Goal: Information Seeking & Learning: Learn about a topic

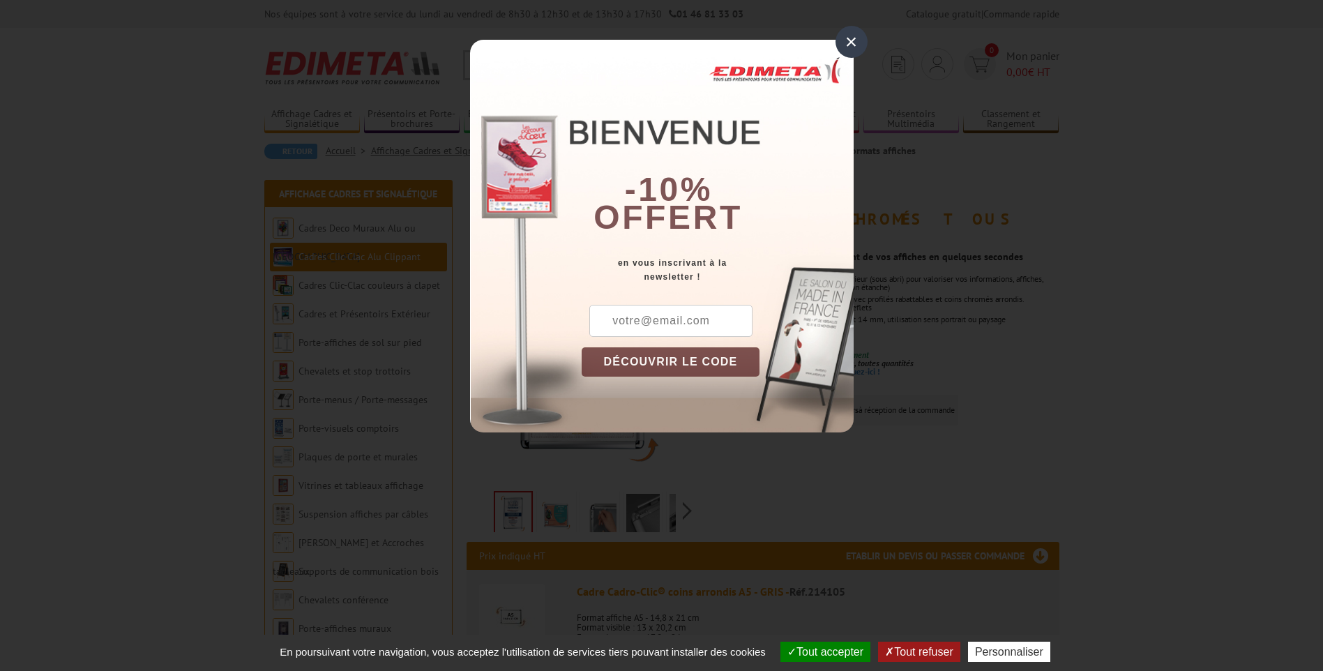
click at [854, 43] on div "×" at bounding box center [852, 42] width 32 height 32
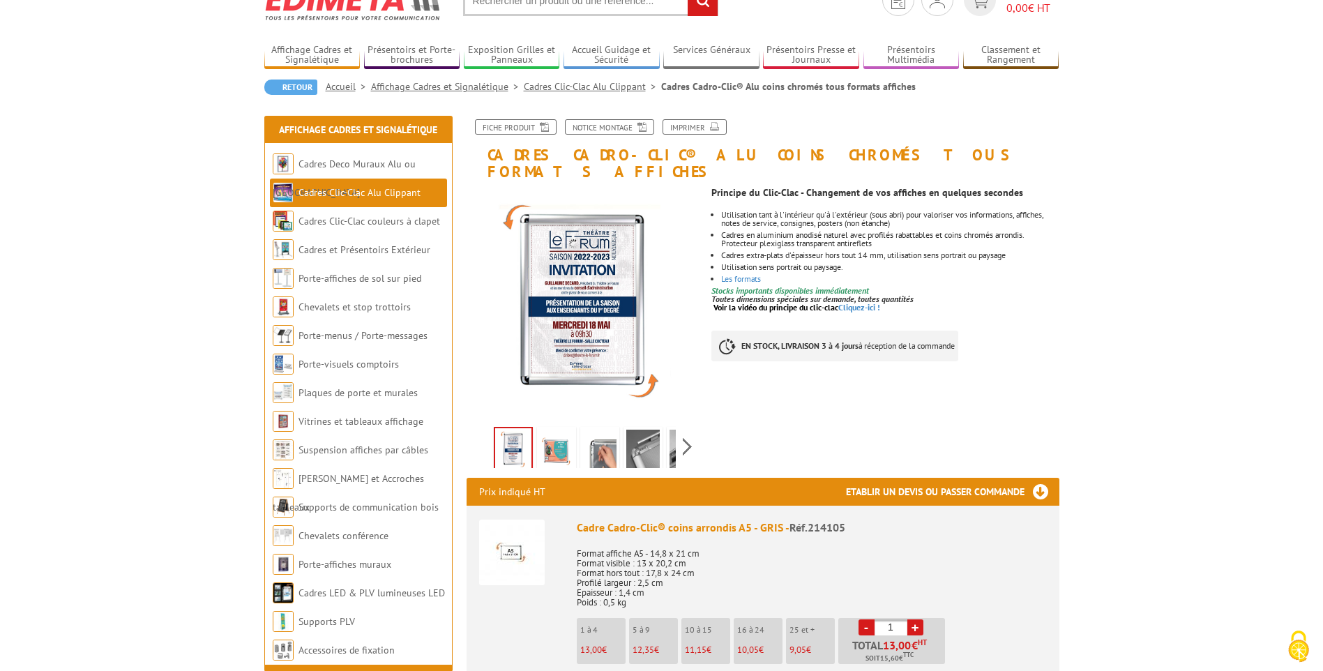
scroll to position [58, 0]
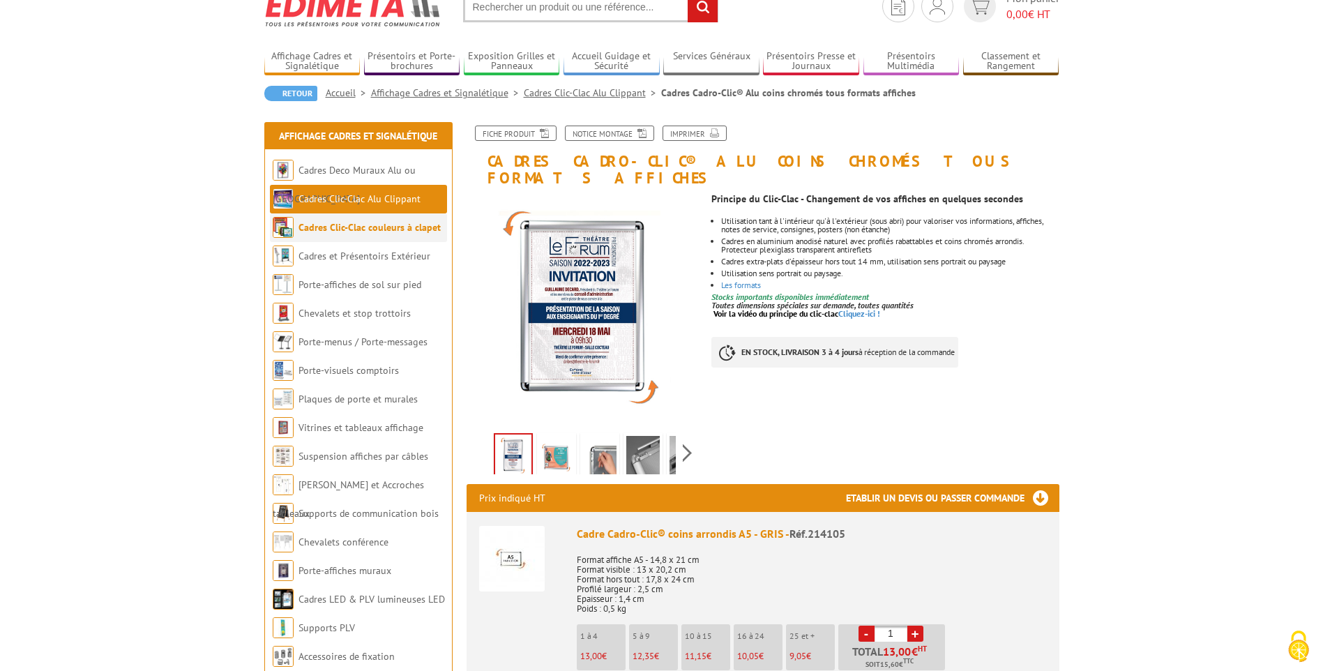
click at [400, 227] on link "Cadres Clic-Clac couleurs à clapet" at bounding box center [370, 227] width 142 height 13
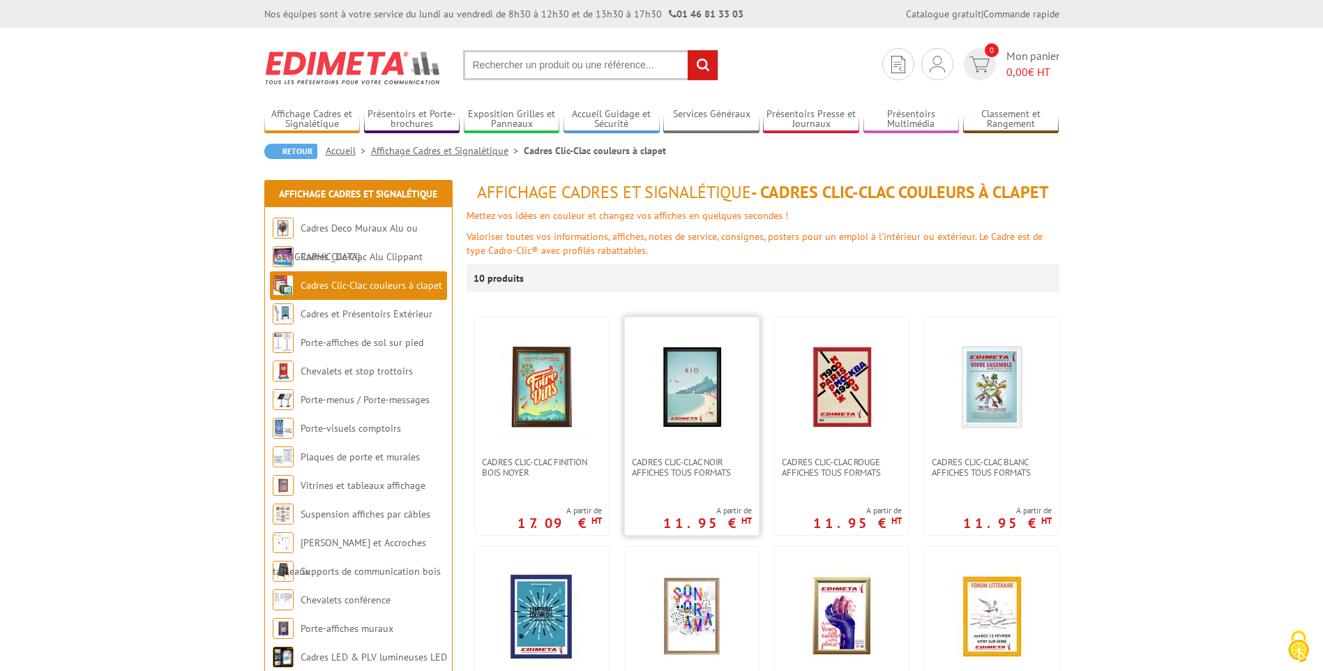
click at [714, 391] on img at bounding box center [692, 387] width 98 height 98
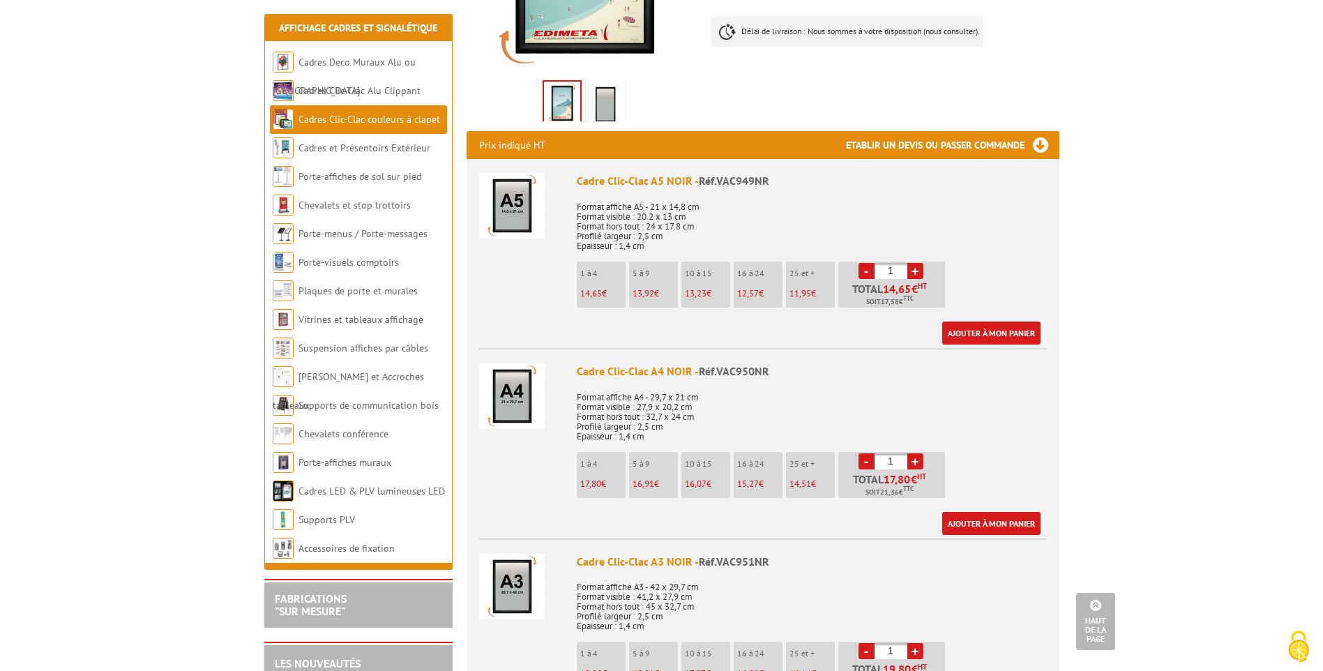
scroll to position [418, 0]
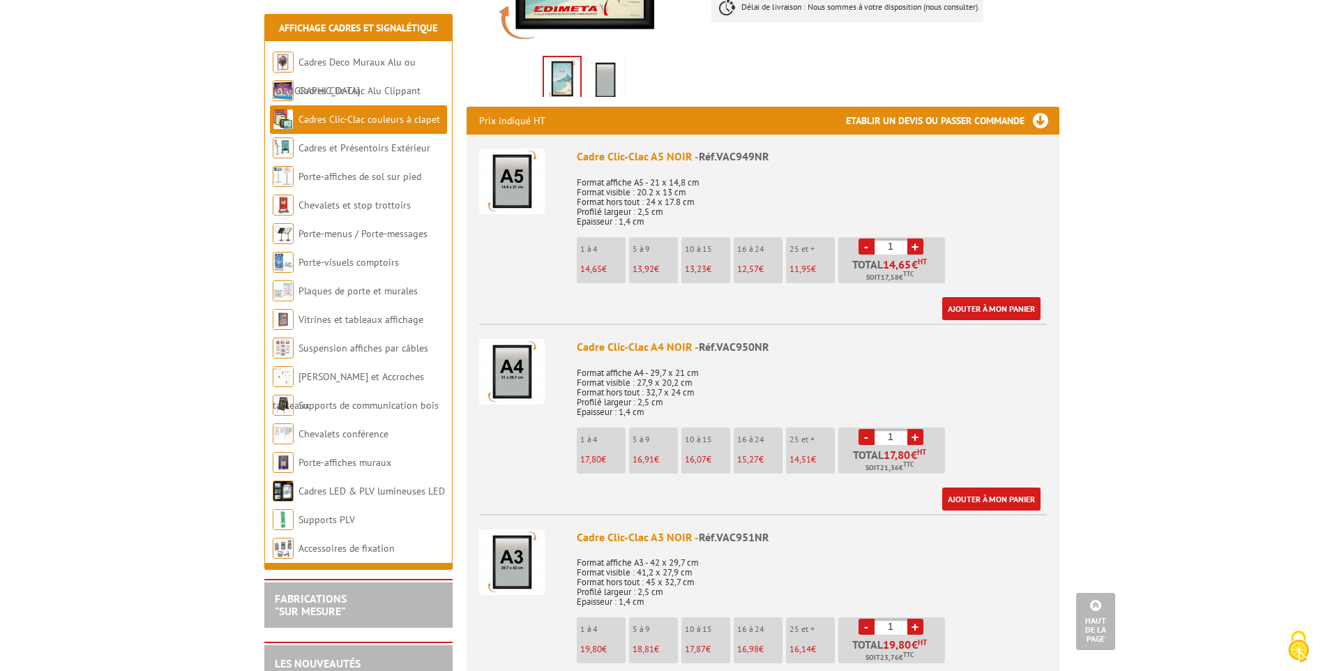
click at [1040, 118] on h3 "Etablir un devis ou passer commande" at bounding box center [952, 121] width 213 height 28
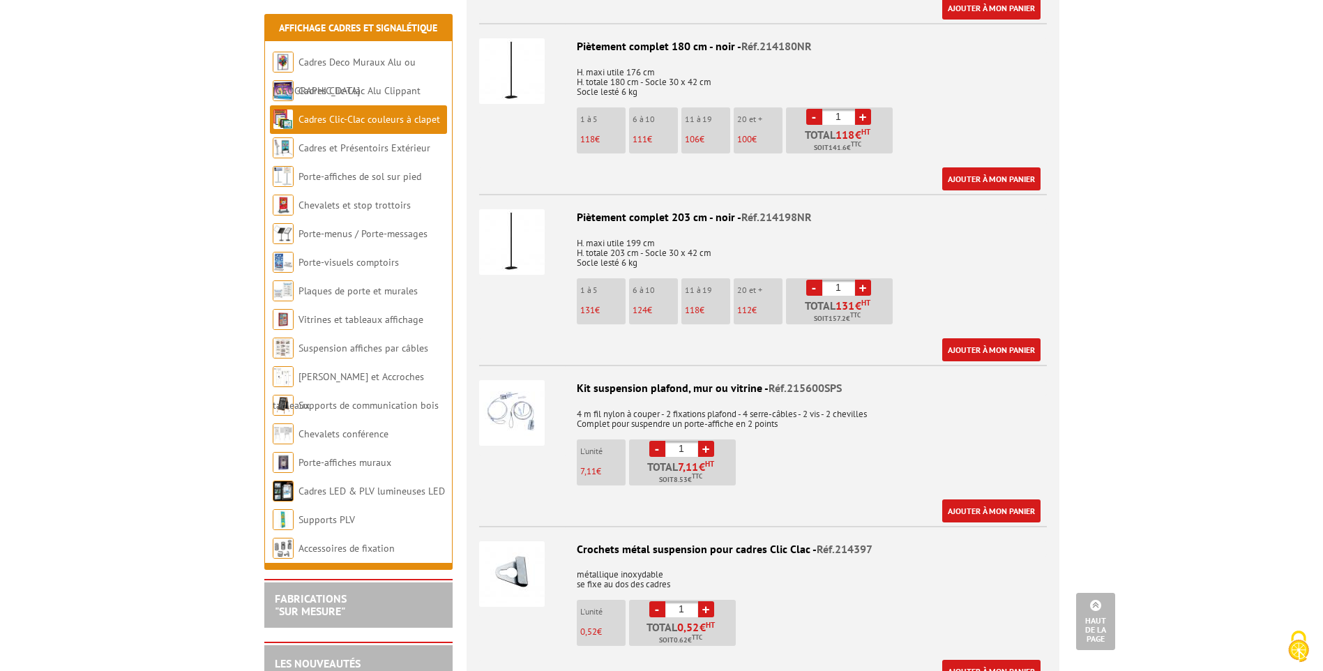
scroll to position [3487, 0]
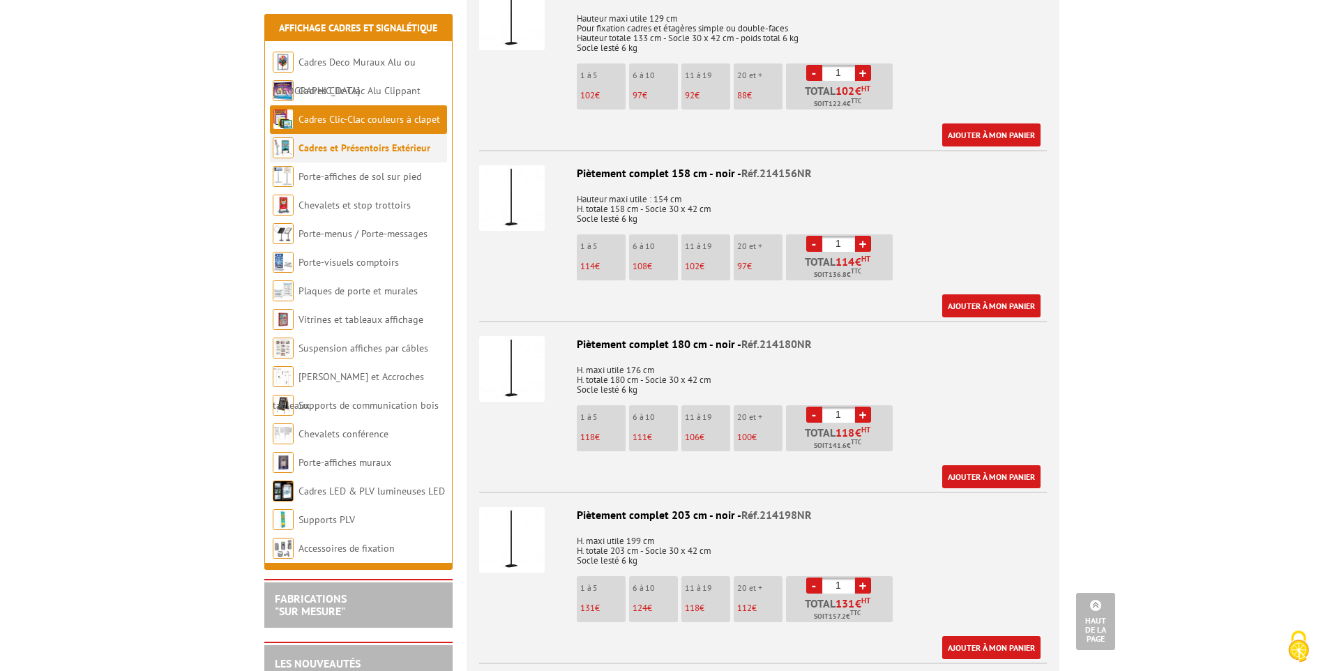
click at [358, 151] on link "Cadres et Présentoirs Extérieur" at bounding box center [365, 148] width 132 height 13
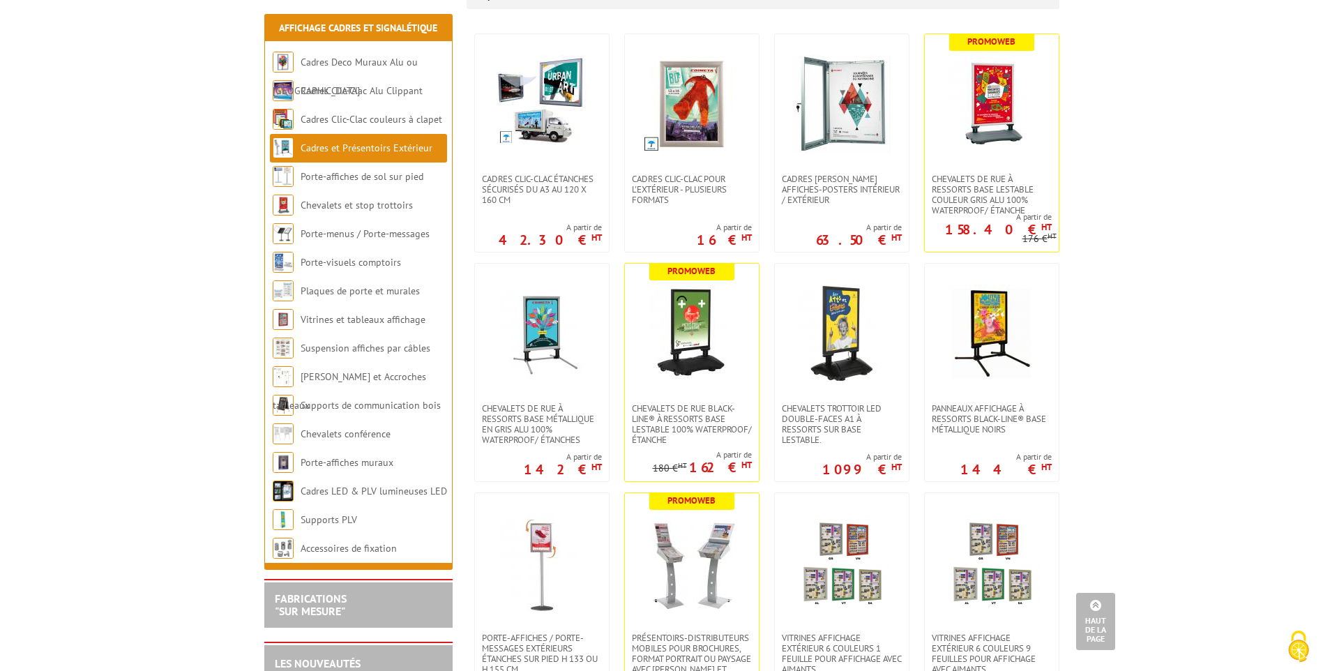
scroll to position [279, 0]
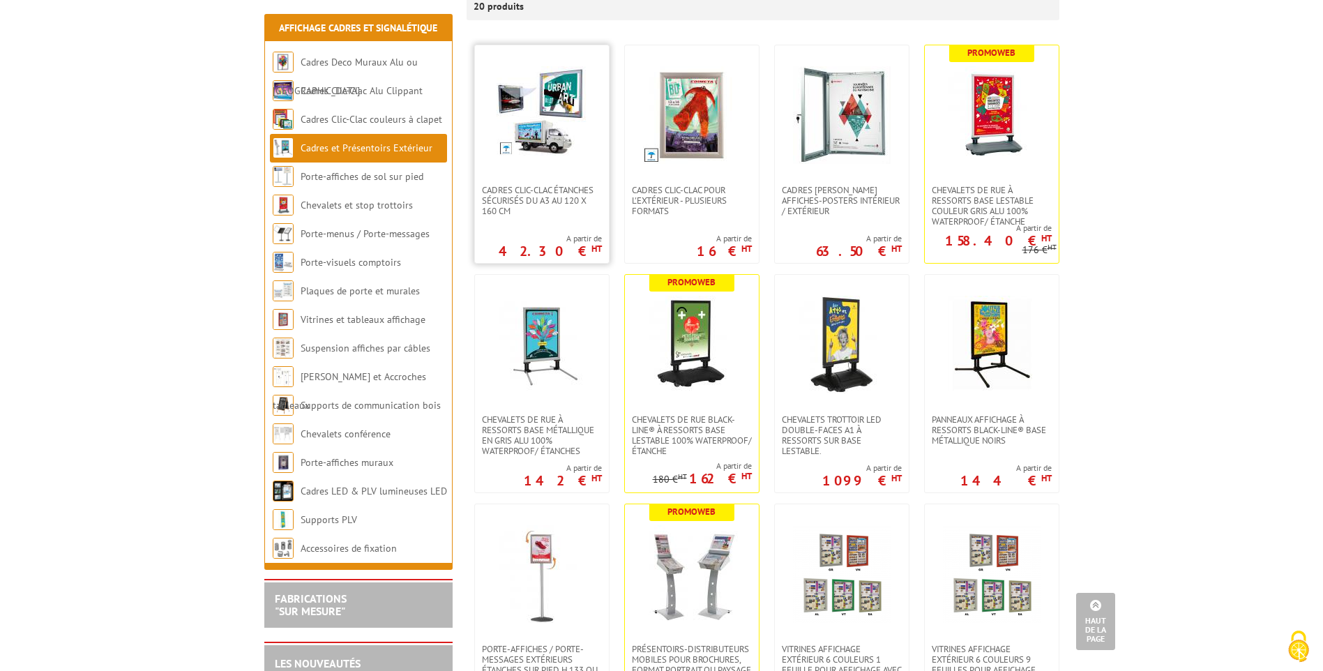
click at [564, 152] on img at bounding box center [542, 111] width 91 height 91
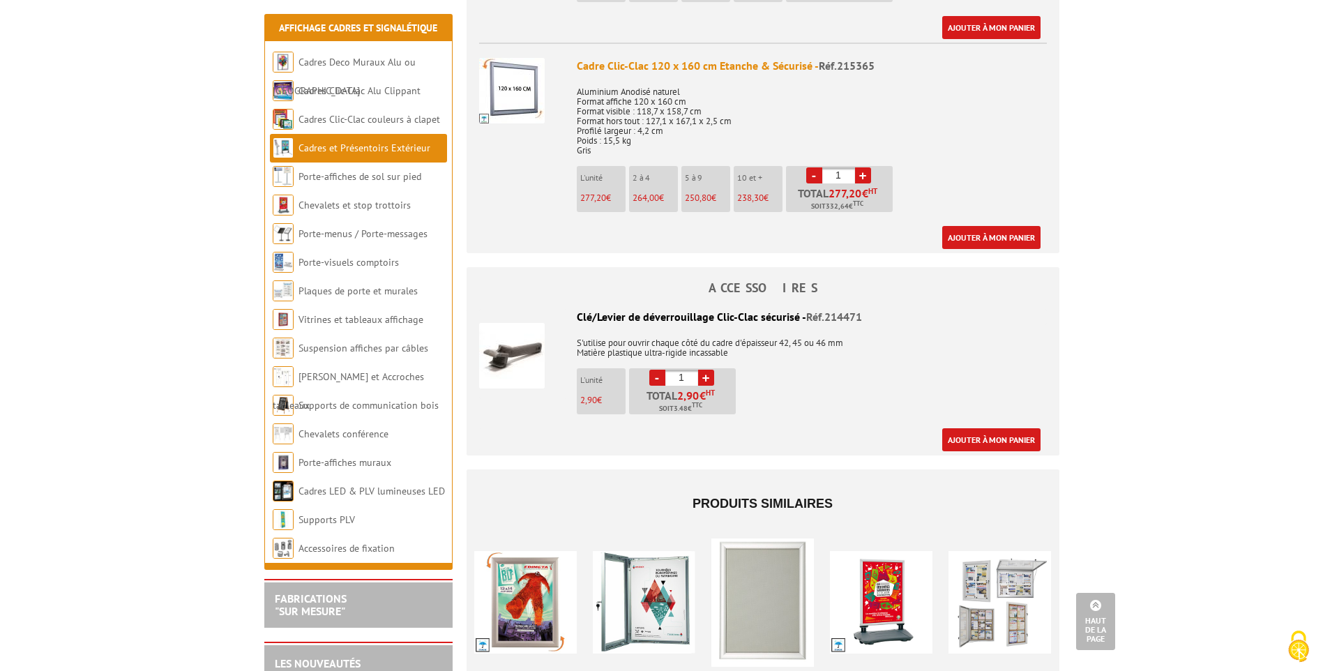
scroll to position [1534, 0]
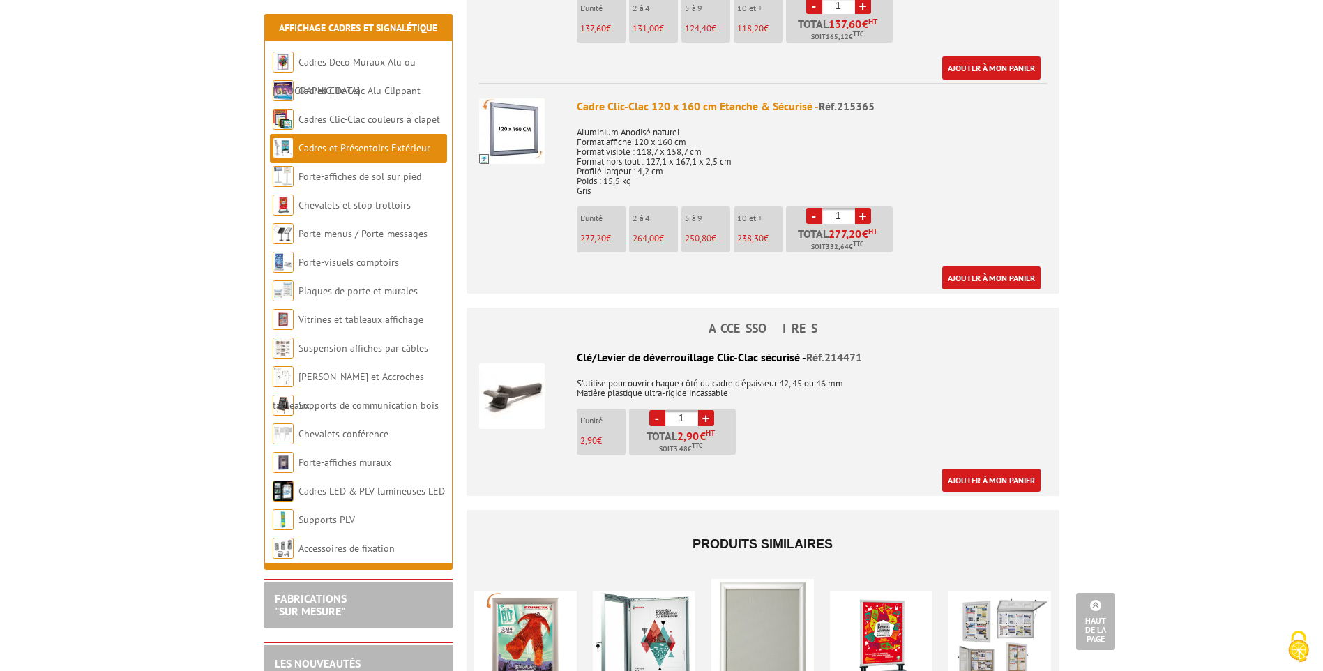
click at [523, 115] on img at bounding box center [512, 131] width 66 height 66
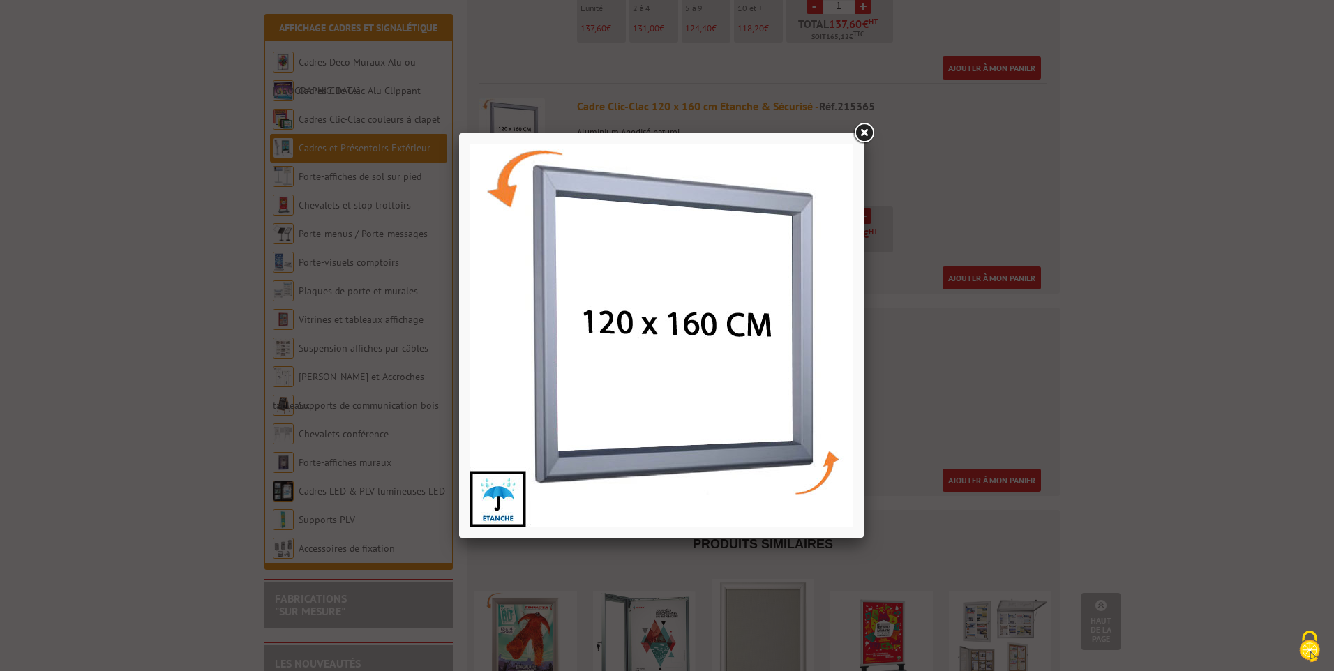
click at [857, 130] on link at bounding box center [863, 133] width 25 height 25
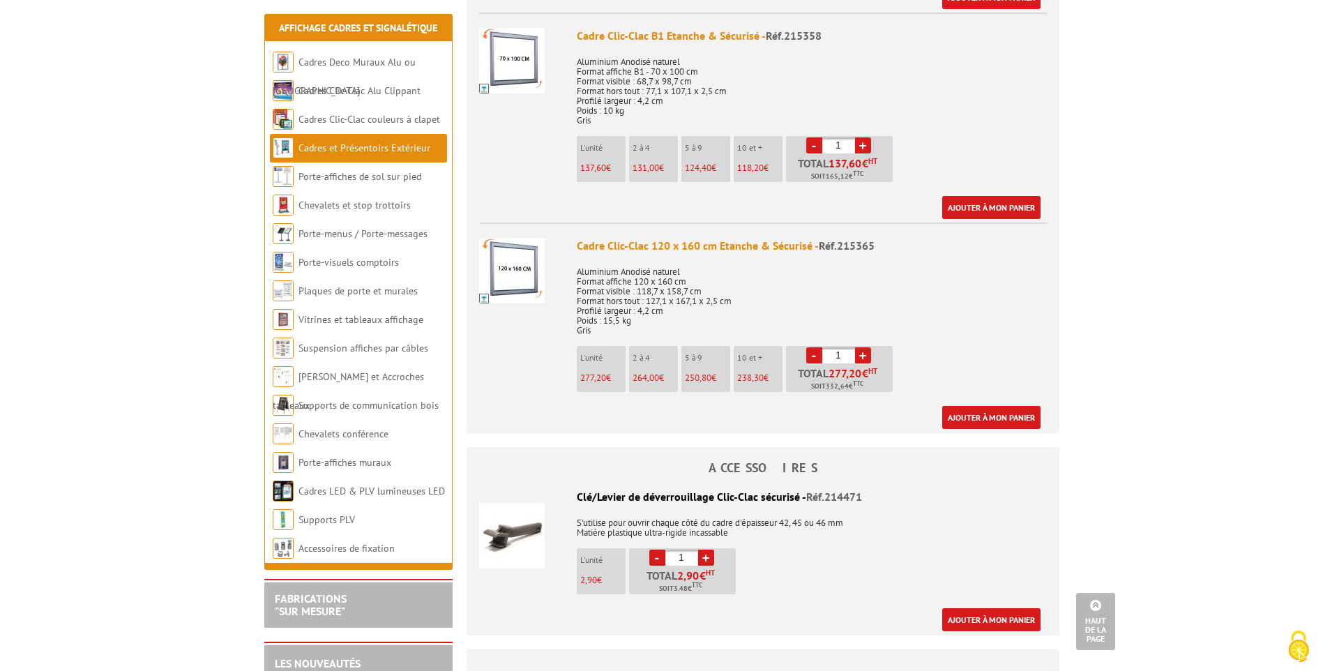
scroll to position [1255, 0]
